Goal: Transaction & Acquisition: Purchase product/service

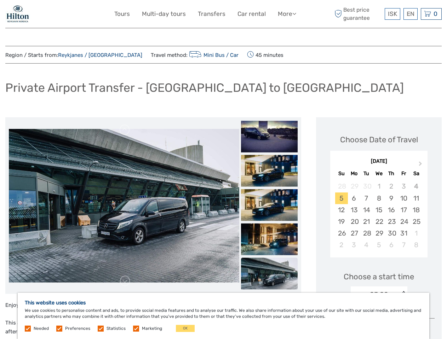
click at [286, 14] on link "More" at bounding box center [287, 14] width 18 height 10
click at [295, 13] on icon at bounding box center [294, 14] width 4 height 6
click at [392, 14] on span "ISK" at bounding box center [392, 13] width 9 height 7
click at [410, 14] on div "EN English Español Deutsch" at bounding box center [410, 14] width 14 height 12
click at [431, 14] on div "0 Items Total 0 ISK Checkout The shopping cart is empty." at bounding box center [430, 14] width 21 height 12
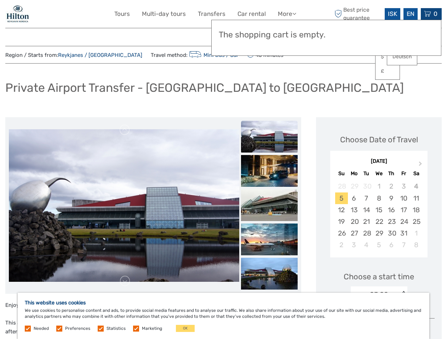
click at [125, 130] on link at bounding box center [124, 129] width 11 height 11
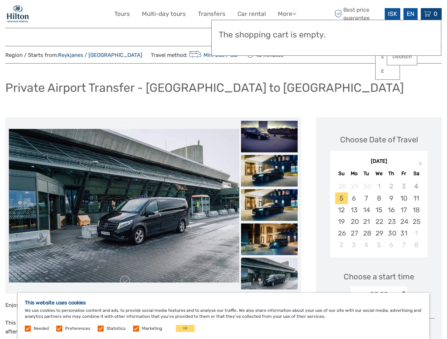
click at [269, 34] on h3 "The shopping cart is empty." at bounding box center [326, 35] width 215 height 10
